Goal: Register for event/course

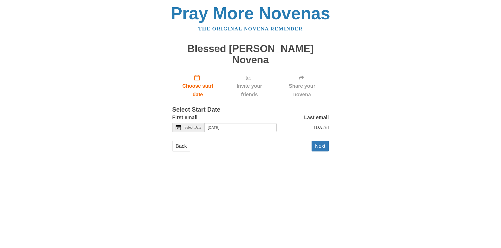
click at [178, 125] on icon at bounding box center [177, 127] width 5 height 5
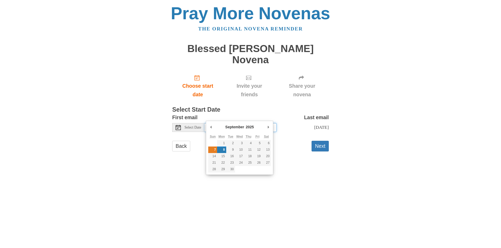
type input "Sunday, September 7th"
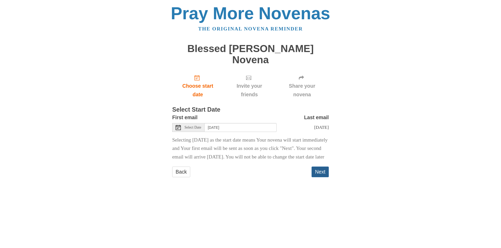
click at [316, 169] on button "Next" at bounding box center [319, 172] width 17 height 11
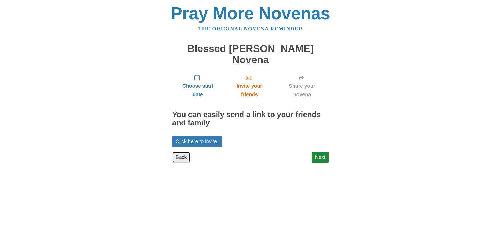
click at [183, 152] on link "Back" at bounding box center [181, 157] width 18 height 11
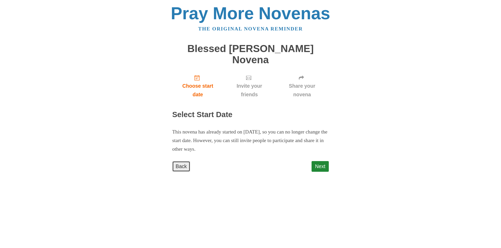
click at [184, 161] on link "Back" at bounding box center [181, 166] width 18 height 11
